Goal: Information Seeking & Learning: Check status

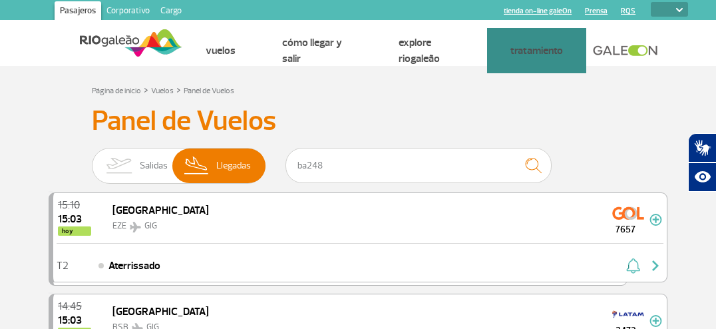
select select
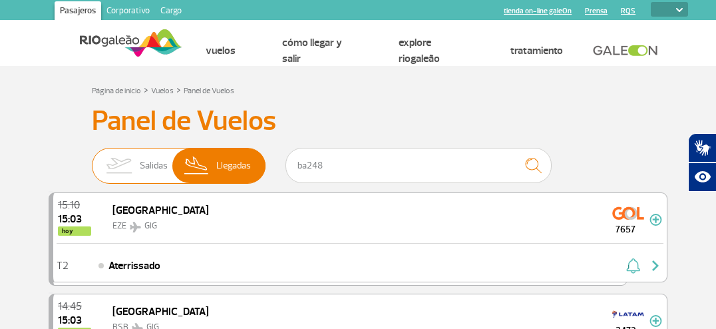
click at [164, 165] on span "Salidas" at bounding box center [154, 165] width 28 height 35
click at [92, 159] on input "[PERSON_NAME]" at bounding box center [92, 159] width 0 height 0
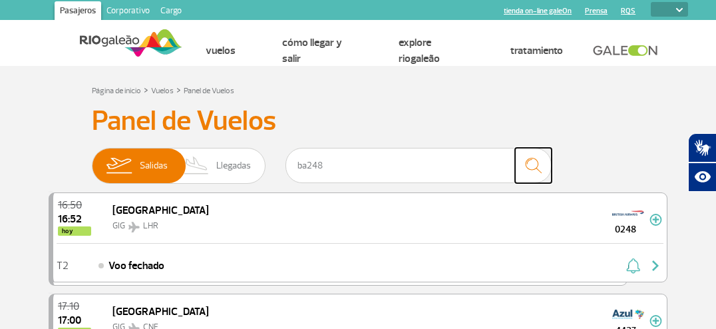
click at [532, 167] on img "submit" at bounding box center [533, 165] width 29 height 27
click at [532, 166] on img "submit" at bounding box center [533, 165] width 29 height 27
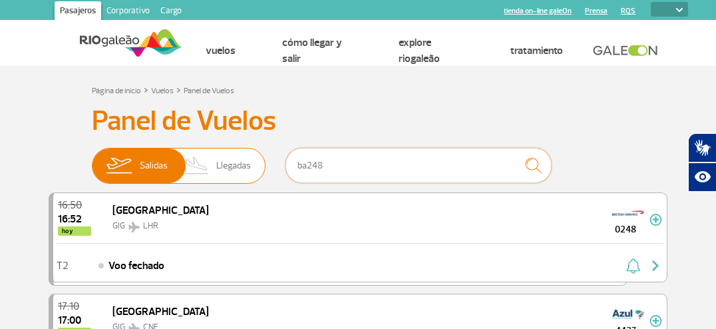
drag, startPoint x: 309, startPoint y: 169, endPoint x: 250, endPoint y: 167, distance: 59.3
click at [250, 167] on div "Salidas Llegadas ba248" at bounding box center [358, 168] width 532 height 40
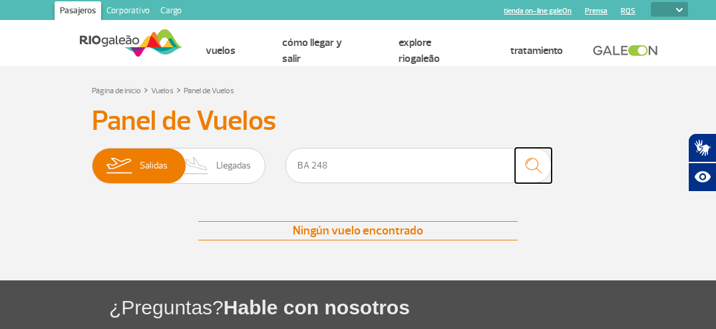
click at [533, 168] on img "submit" at bounding box center [533, 165] width 29 height 27
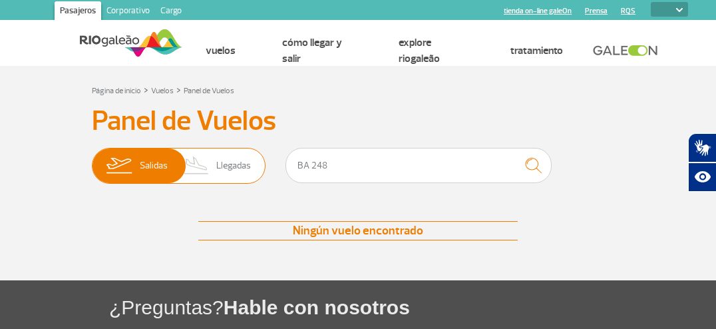
click at [228, 171] on span "Llegadas" at bounding box center [233, 165] width 35 height 35
click at [92, 159] on input "[PERSON_NAME]" at bounding box center [92, 159] width 0 height 0
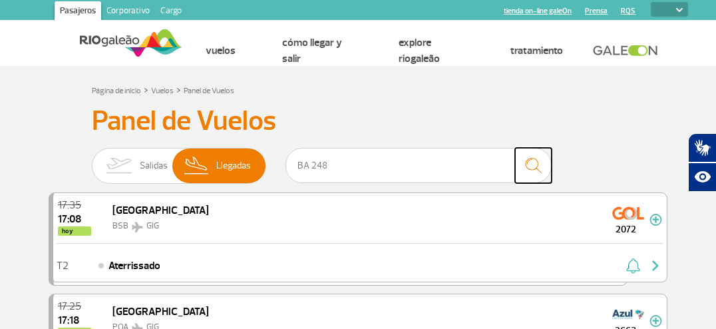
click at [534, 166] on img "submit" at bounding box center [533, 165] width 29 height 27
click at [306, 170] on input "BA 248" at bounding box center [418, 165] width 266 height 35
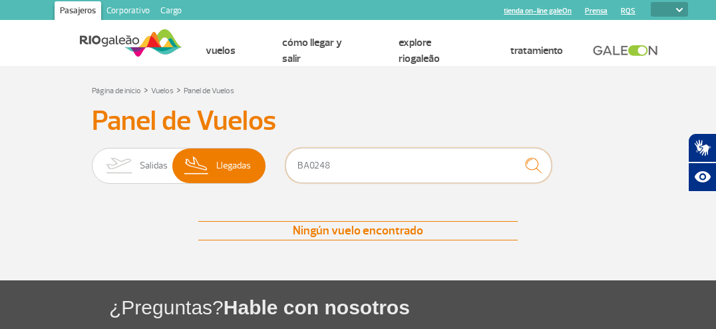
type input "BA0248"
click at [531, 172] on img "submit" at bounding box center [533, 165] width 29 height 27
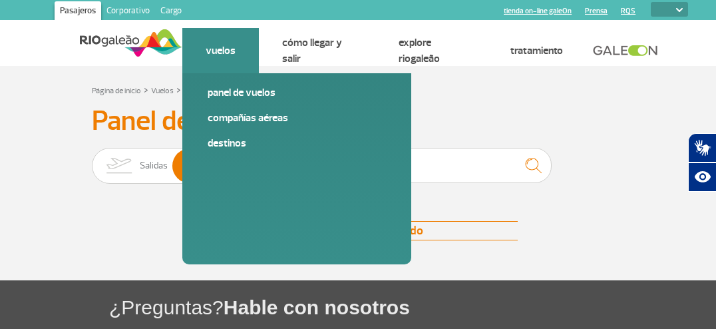
click at [228, 57] on link "Vuelos" at bounding box center [221, 50] width 30 height 13
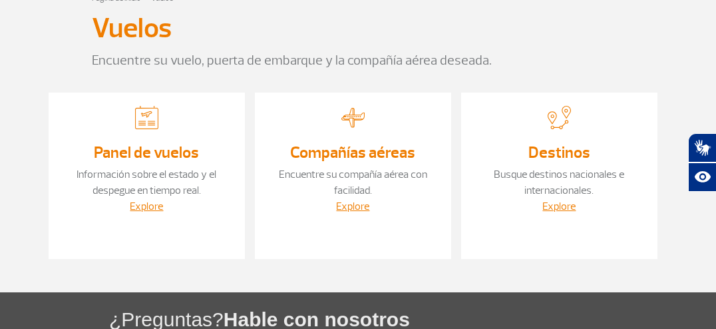
scroll to position [106, 0]
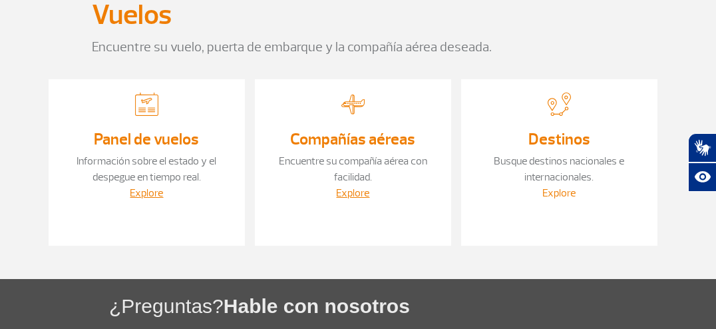
click at [565, 198] on link "Explore" at bounding box center [558, 192] width 33 height 13
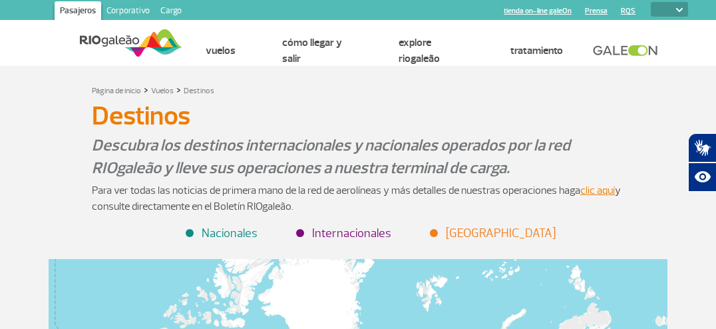
click at [370, 242] on li "Internacionales" at bounding box center [344, 233] width 94 height 18
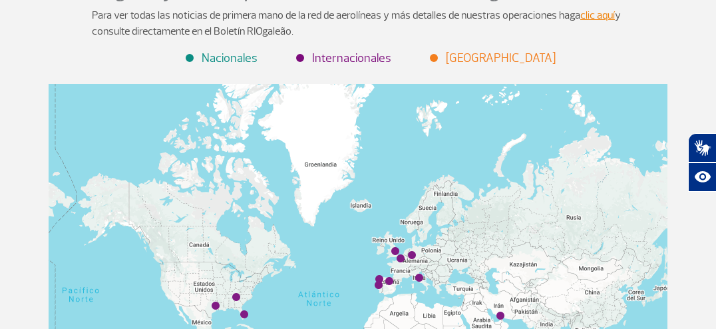
scroll to position [213, 0]
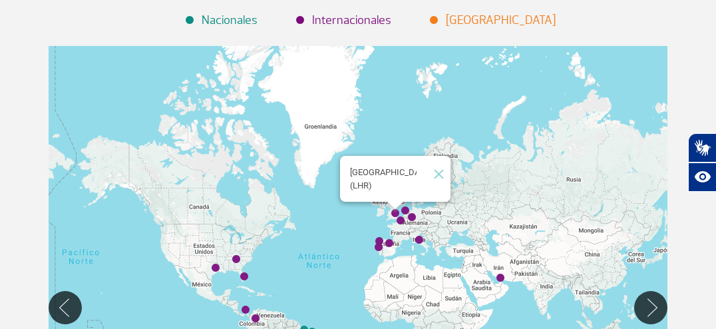
click at [395, 218] on img "Londres (LHR)" at bounding box center [395, 214] width 8 height 8
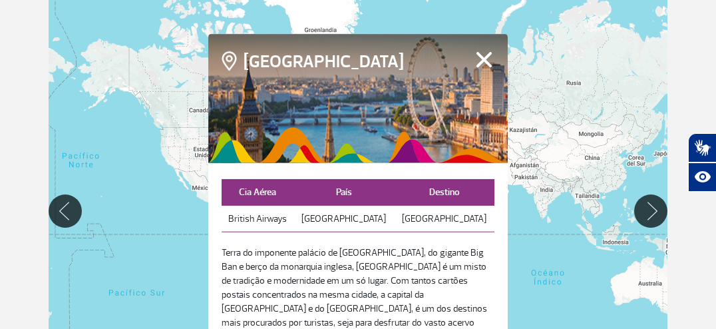
scroll to position [160, 0]
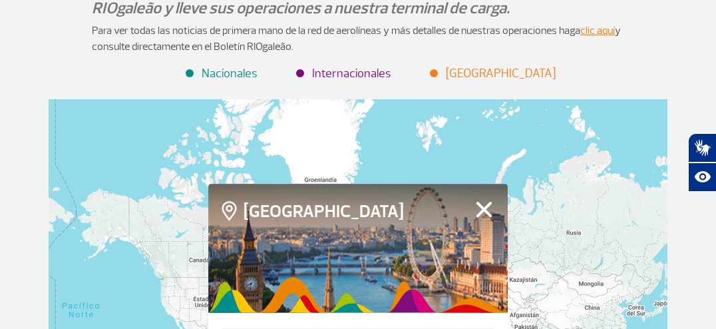
click at [484, 218] on button "Fechar" at bounding box center [484, 208] width 21 height 17
